Goal: Transaction & Acquisition: Download file/media

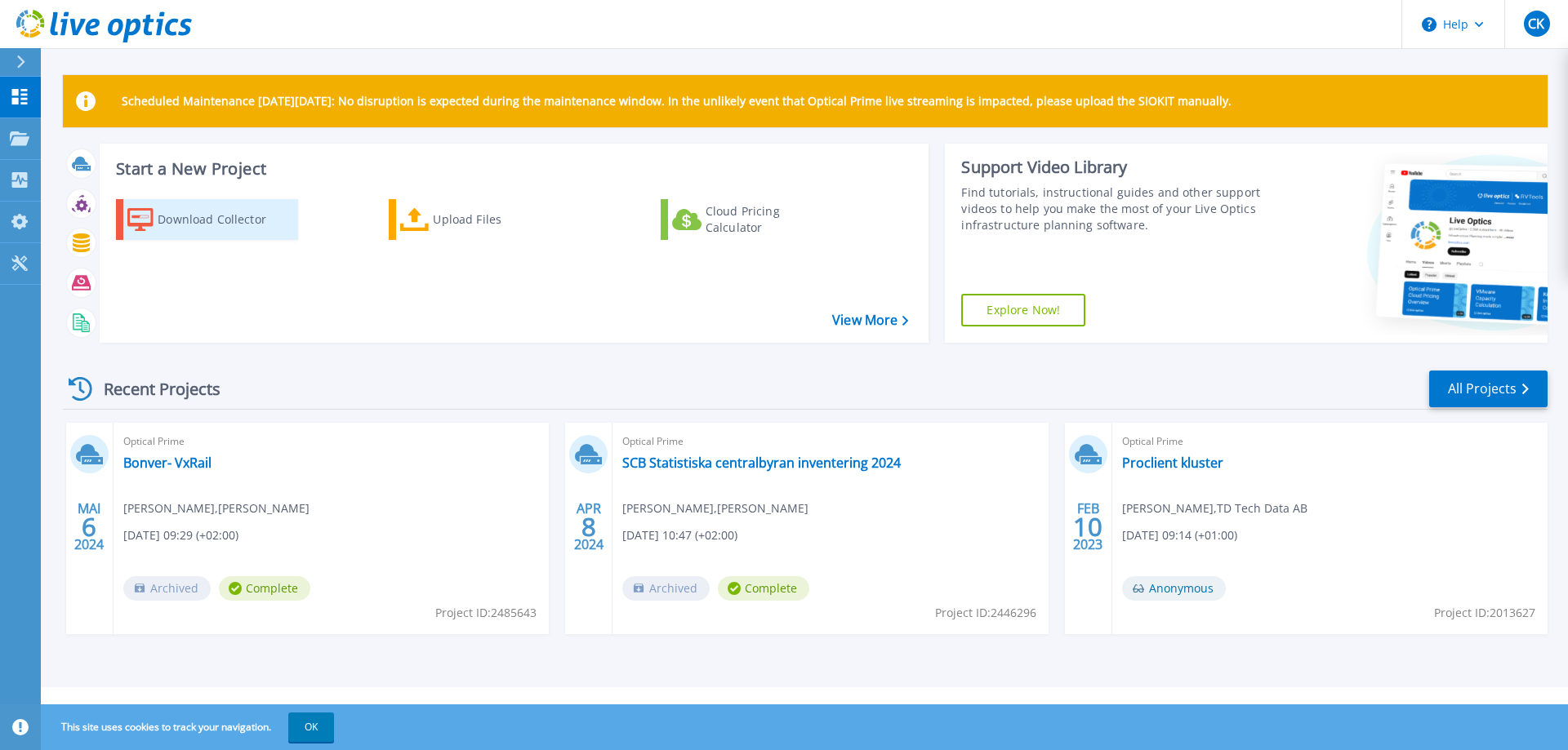
click at [214, 222] on div "Download Collector" at bounding box center [222, 219] width 131 height 33
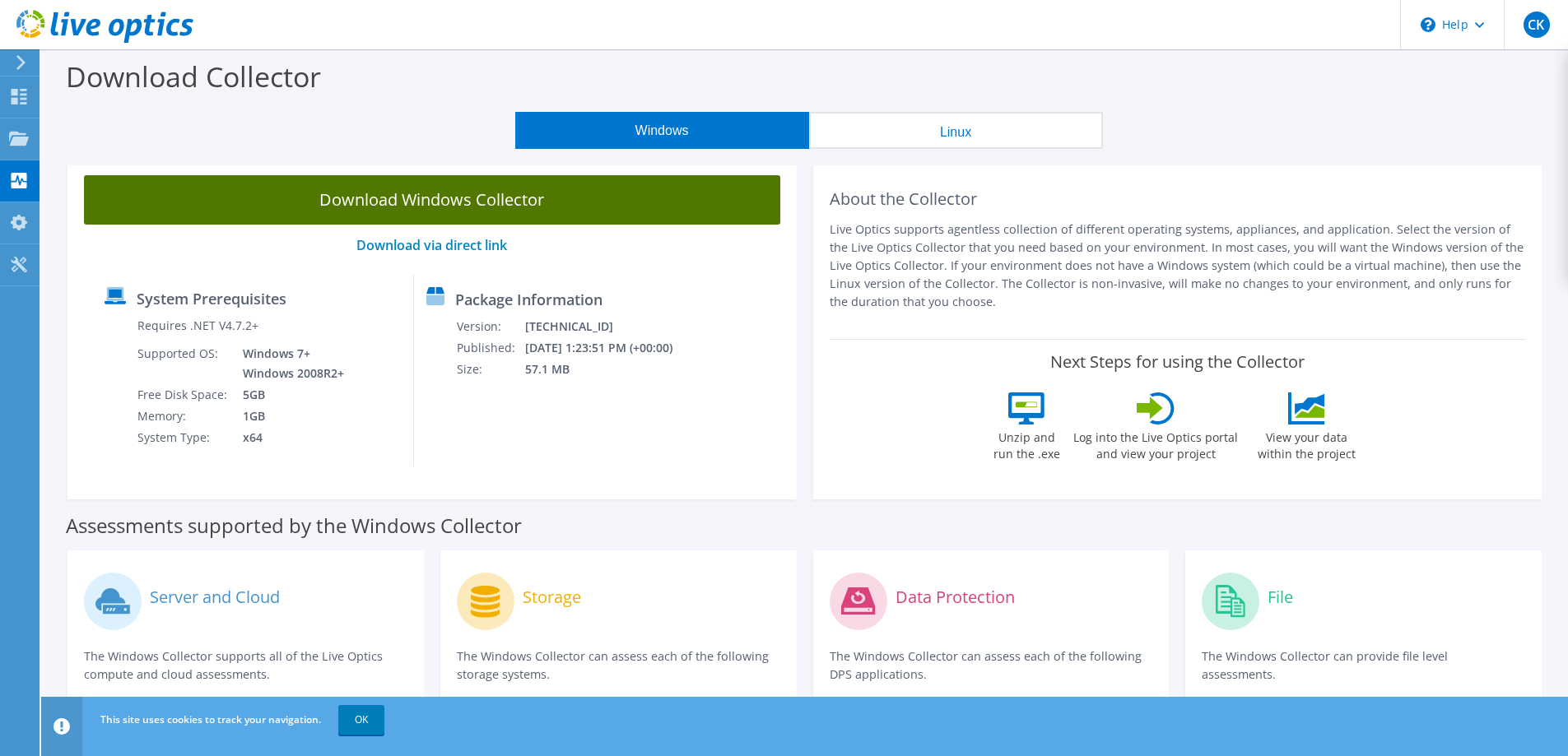
click at [448, 201] on link "Download Windows Collector" at bounding box center [431, 200] width 696 height 50
